Goal: Task Accomplishment & Management: Complete application form

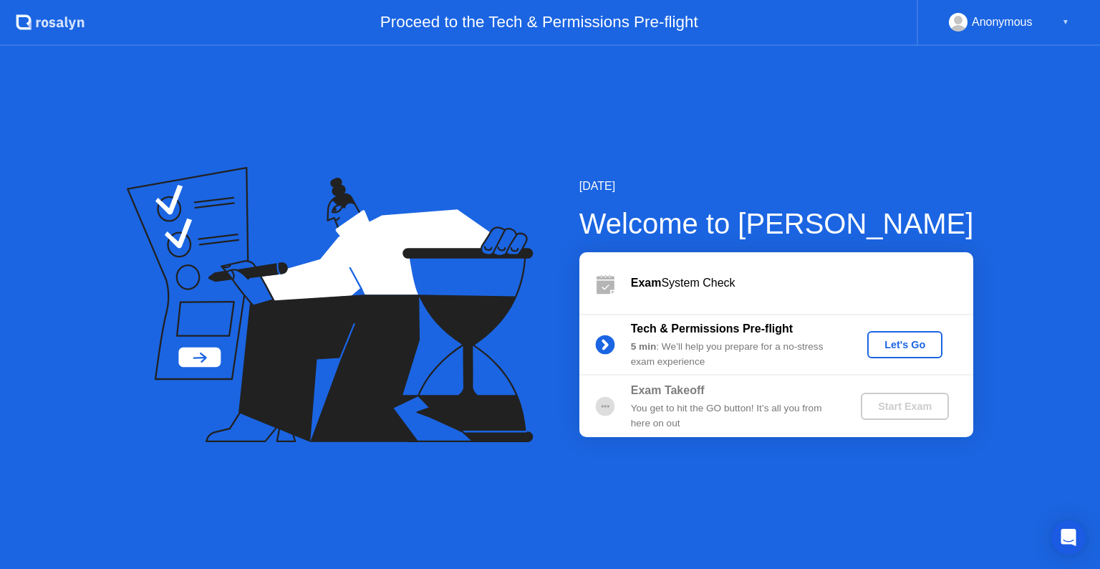
click at [902, 345] on div "Let's Go" at bounding box center [905, 344] width 64 height 11
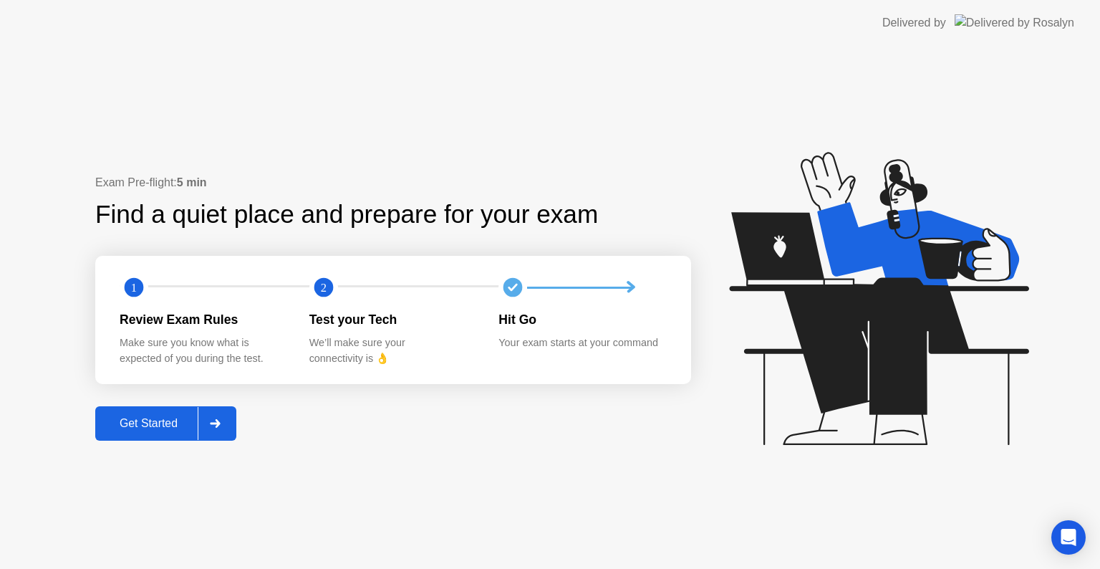
click at [175, 430] on div "Get Started" at bounding box center [149, 423] width 98 height 13
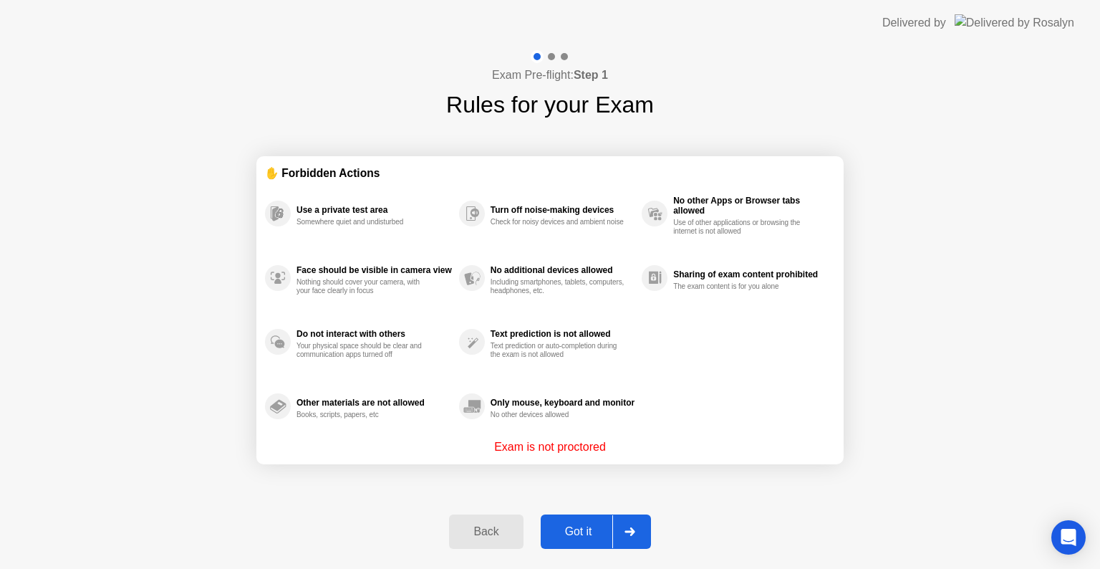
click at [489, 536] on div "Back" at bounding box center [485, 531] width 65 height 13
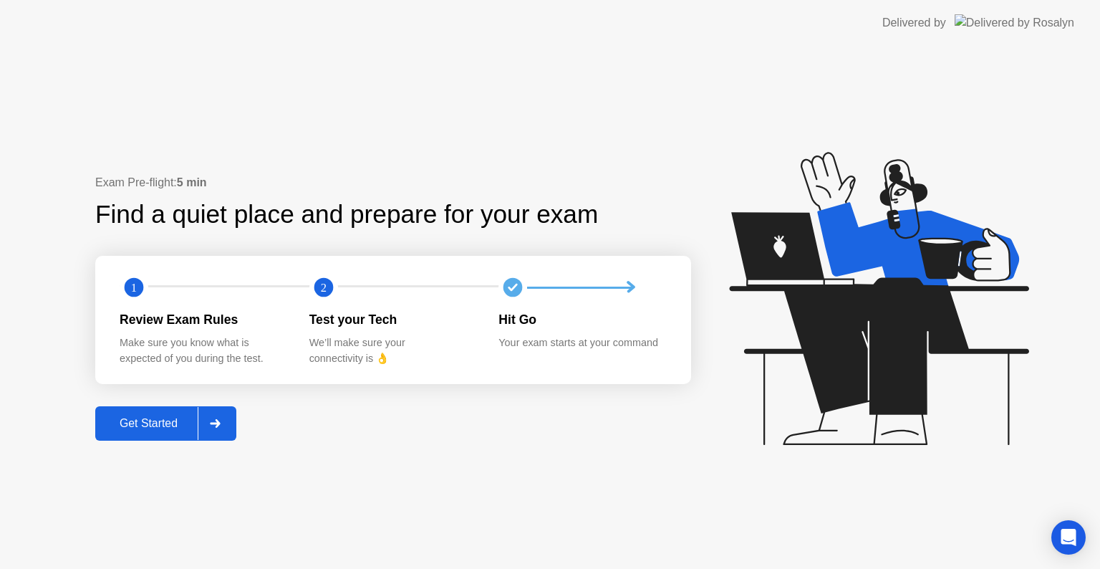
click at [170, 420] on div "Get Started" at bounding box center [149, 423] width 98 height 13
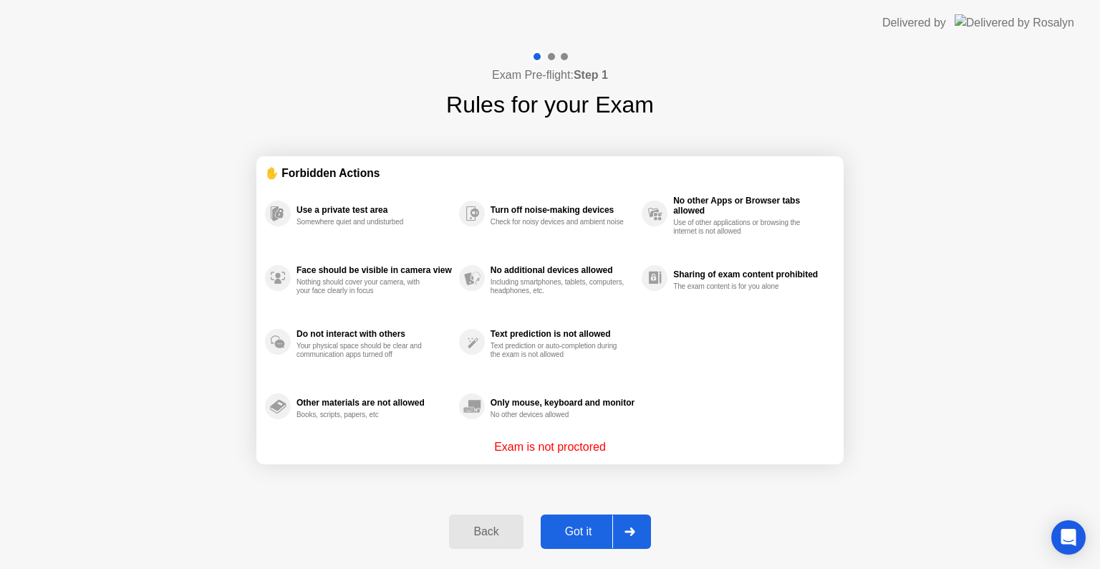
click at [588, 538] on div "Got it" at bounding box center [578, 531] width 67 height 13
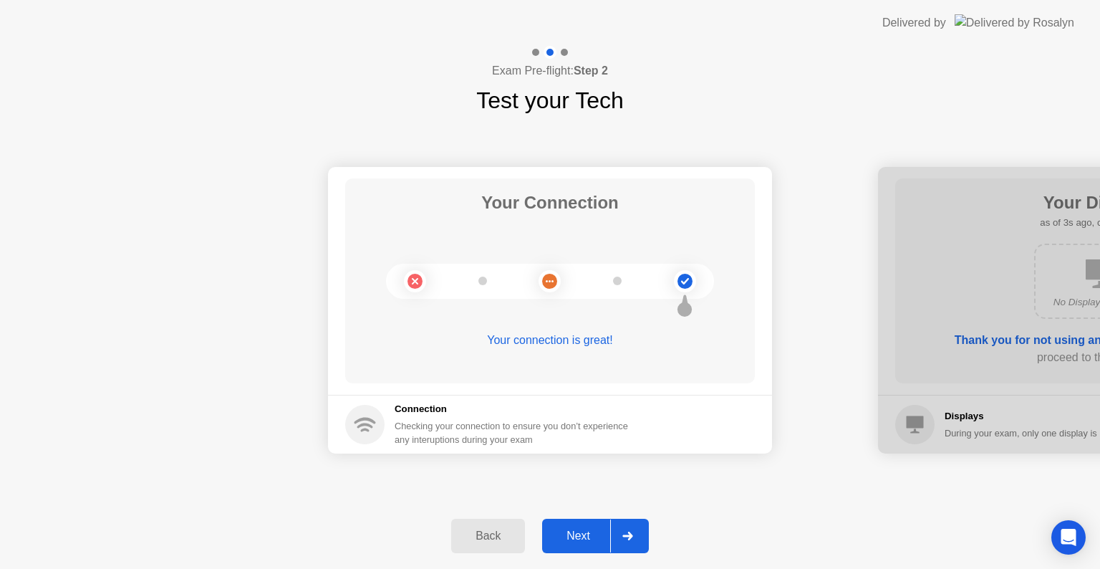
click at [579, 534] on div "Next" at bounding box center [579, 535] width 64 height 13
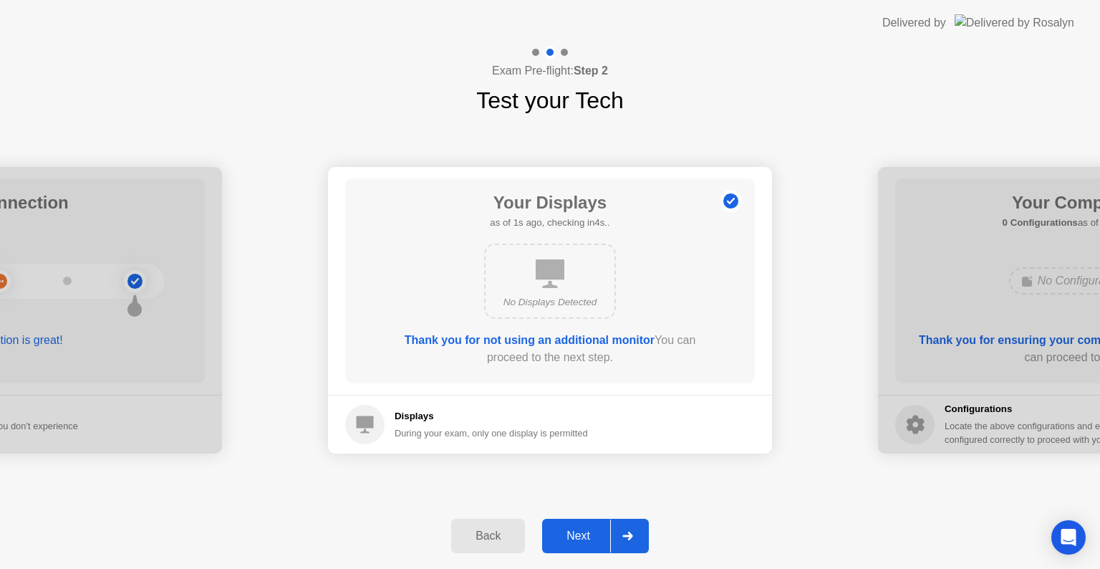
click at [579, 534] on div "Next" at bounding box center [579, 535] width 64 height 13
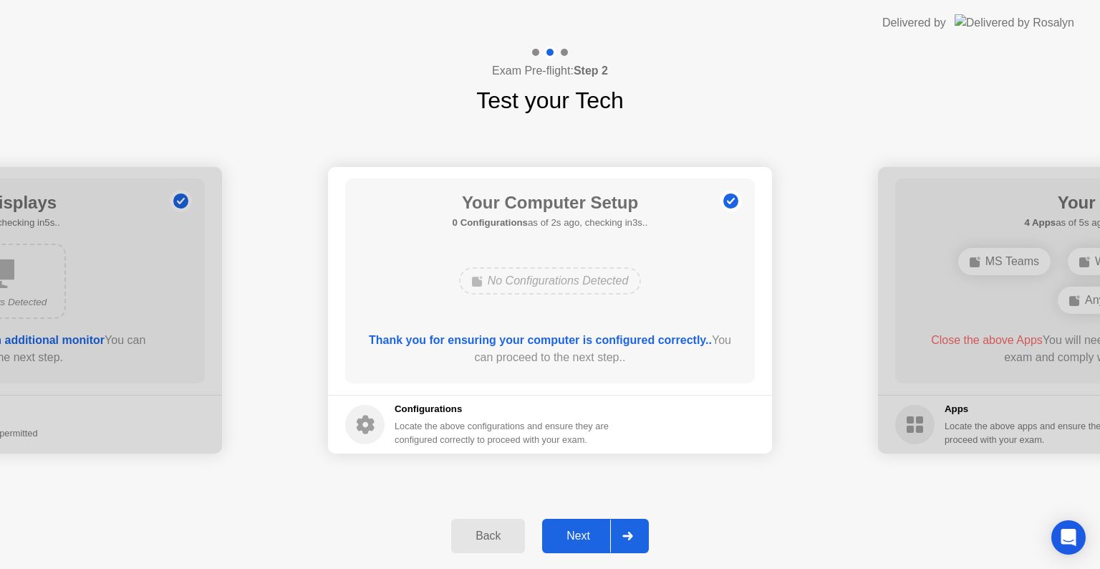
click at [590, 535] on div "Next" at bounding box center [579, 535] width 64 height 13
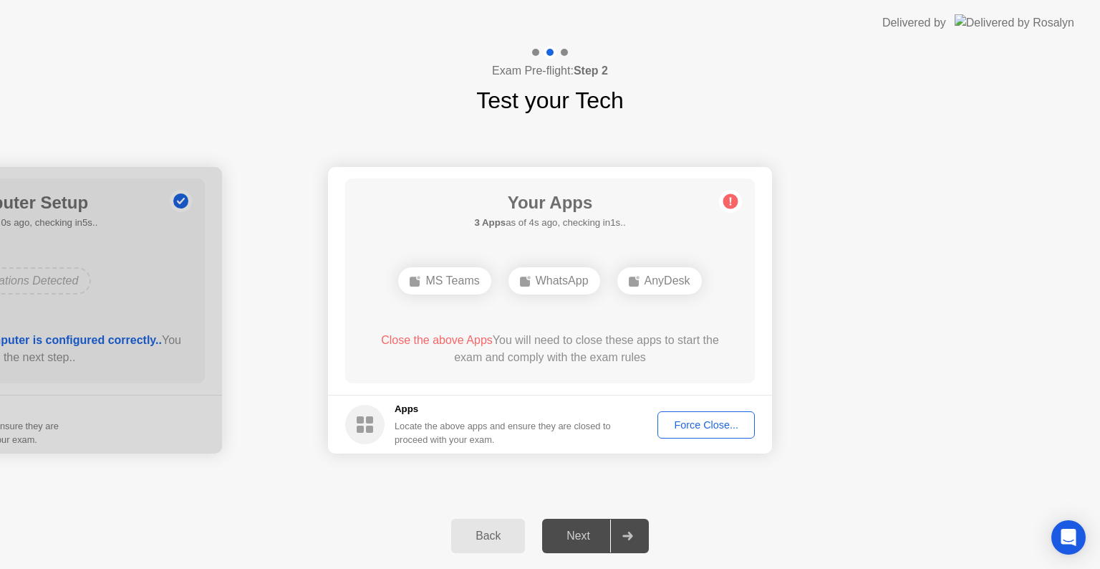
click at [453, 341] on span "Close the above Apps" at bounding box center [437, 340] width 112 height 12
click at [668, 424] on div "Force Close..." at bounding box center [706, 424] width 87 height 11
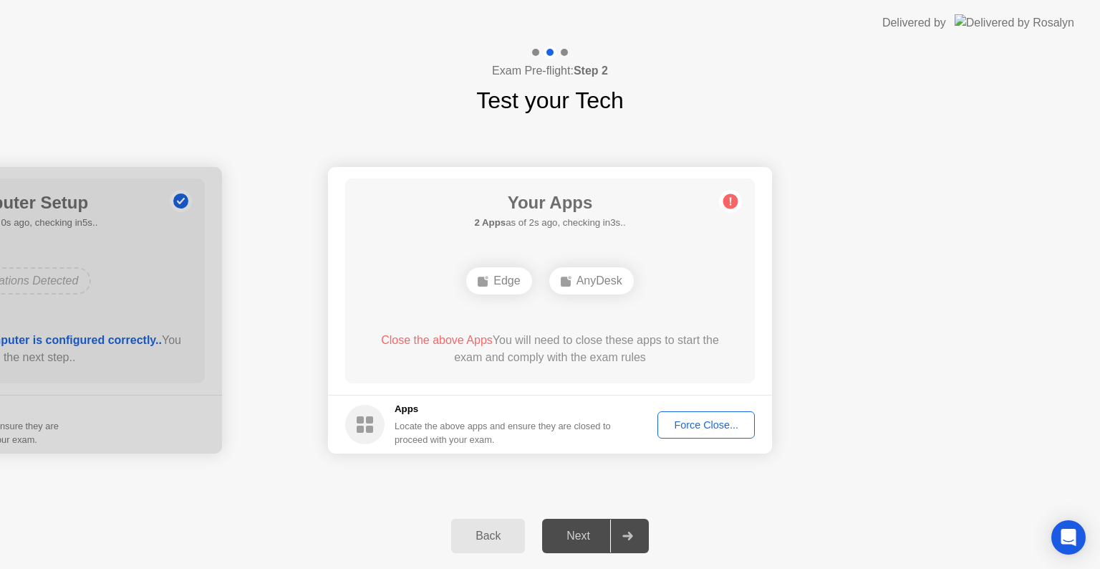
click at [731, 200] on icon at bounding box center [731, 202] width 2 height 8
click at [703, 420] on div "Force Close..." at bounding box center [706, 424] width 87 height 11
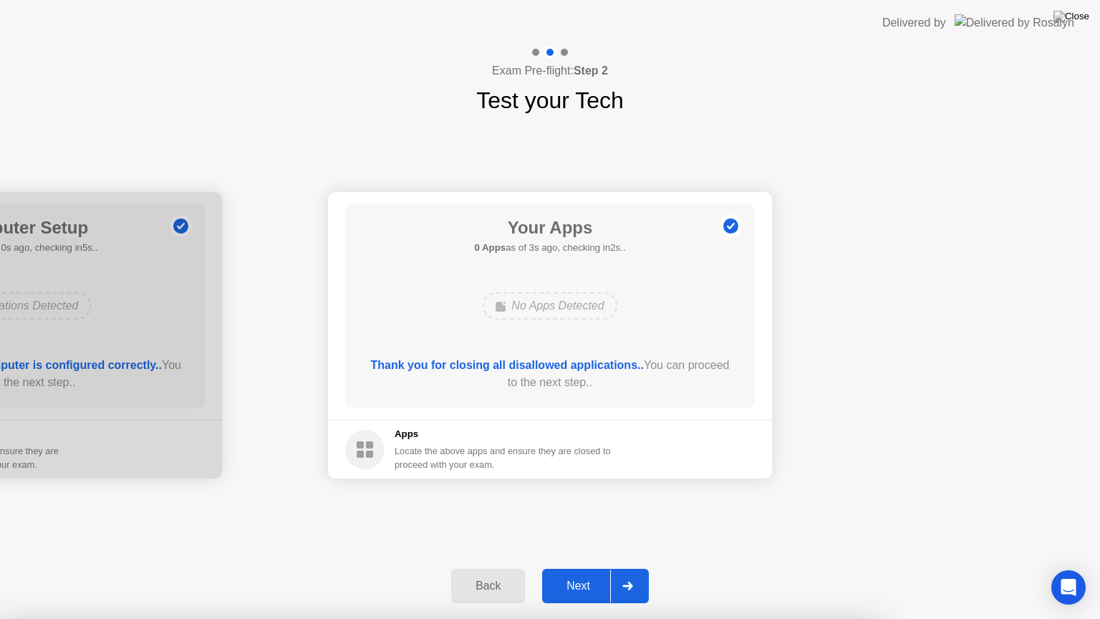
click at [579, 568] on button "Next" at bounding box center [595, 586] width 107 height 34
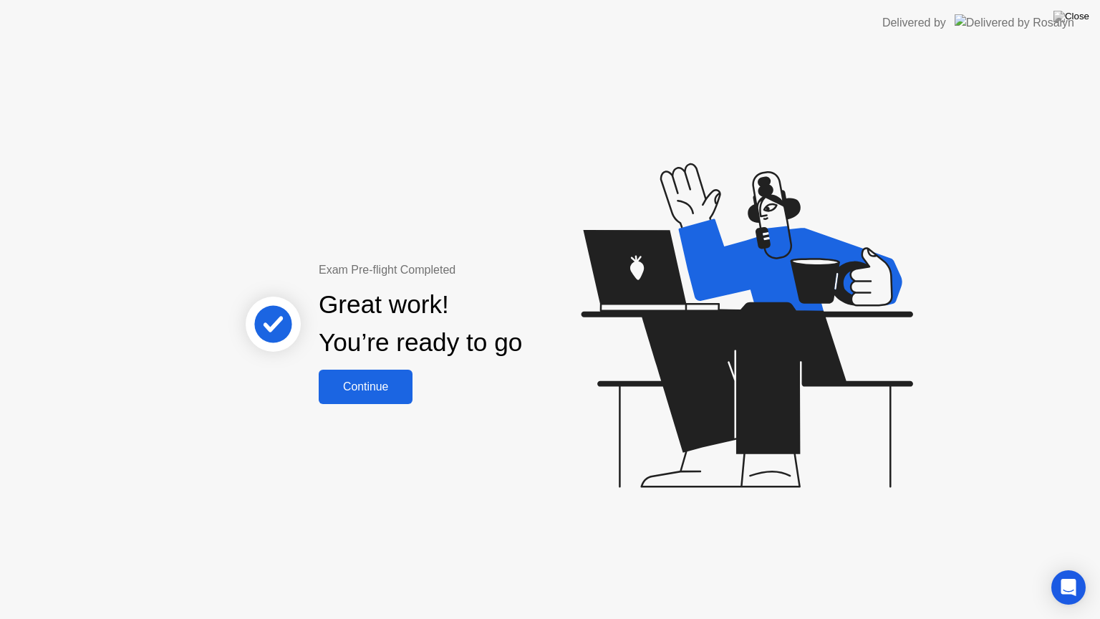
click at [346, 385] on div "Continue" at bounding box center [365, 386] width 85 height 13
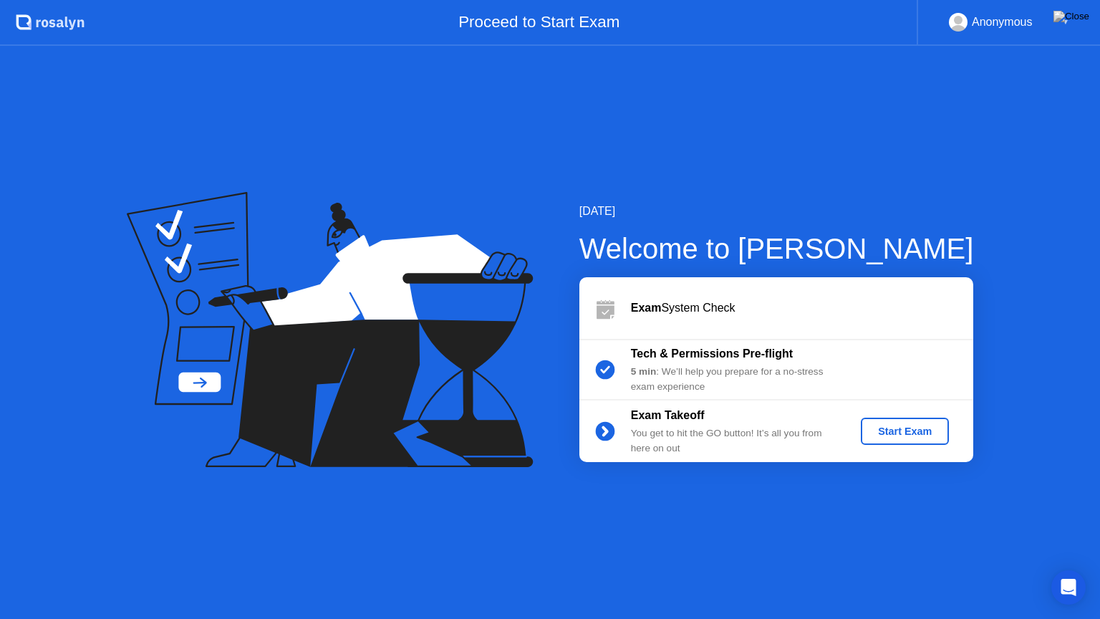
click at [880, 436] on div "Start Exam" at bounding box center [905, 430] width 77 height 11
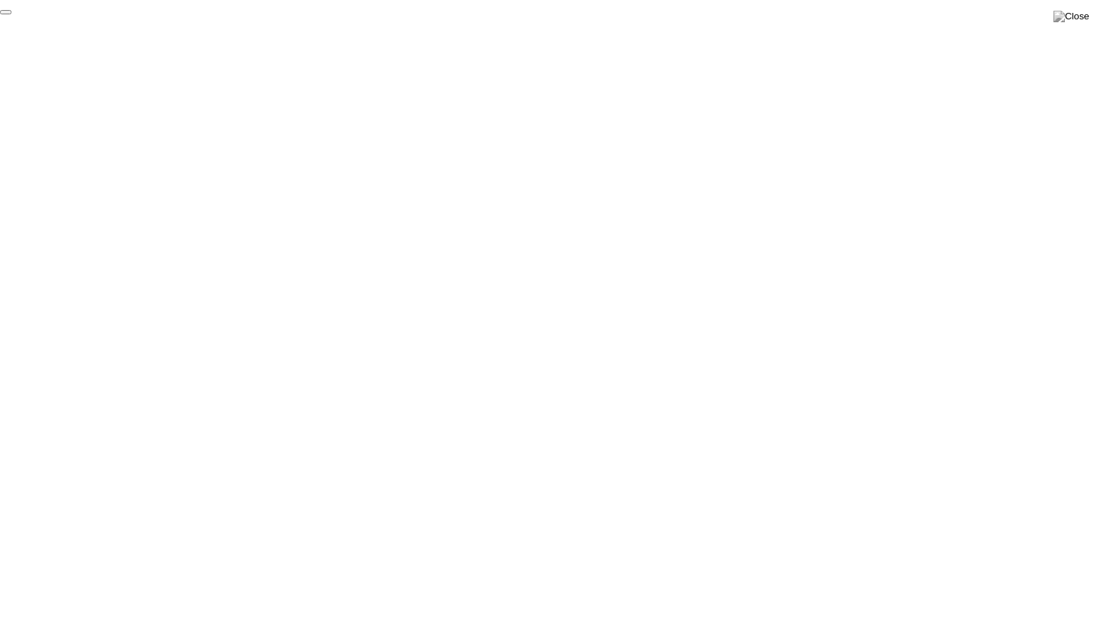
click div "End Proctoring Session"
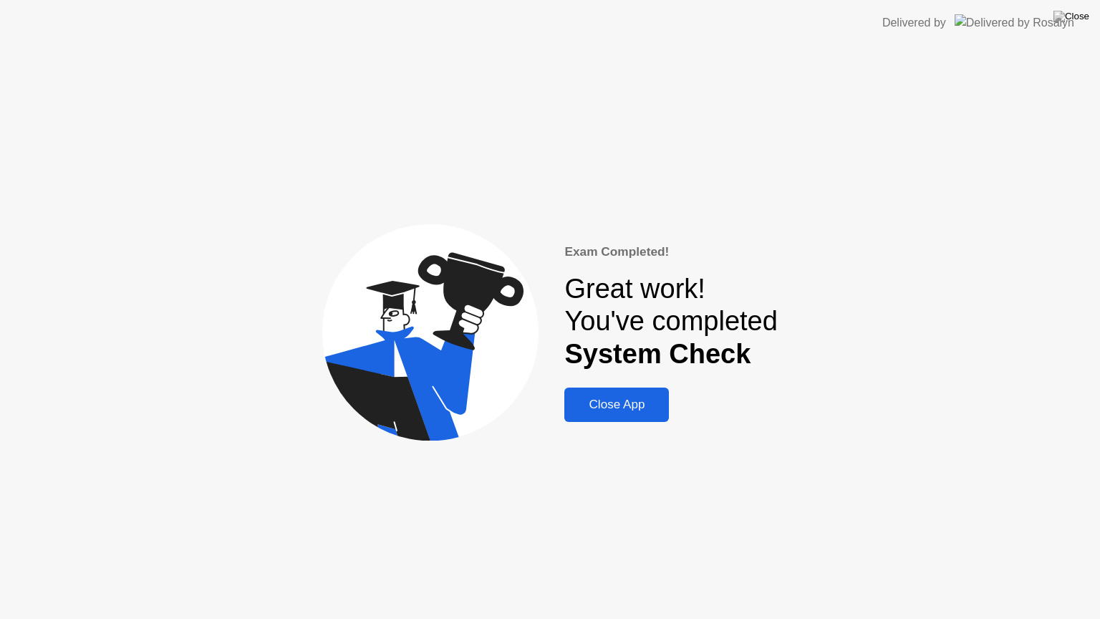
click at [616, 415] on button "Close App" at bounding box center [616, 405] width 105 height 34
